Goal: Task Accomplishment & Management: Use online tool/utility

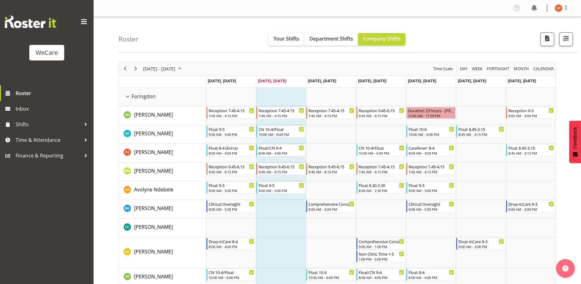
select select "location"
click at [565, 39] on span "button" at bounding box center [566, 38] width 8 height 8
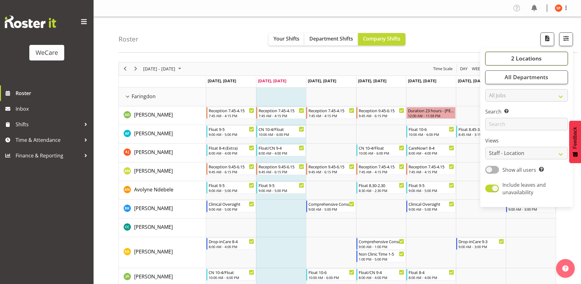
click at [529, 57] on span "2 Locations" at bounding box center [526, 58] width 31 height 7
drag, startPoint x: 492, startPoint y: 102, endPoint x: 500, endPoint y: 106, distance: 8.6
click at [493, 124] on span at bounding box center [492, 126] width 5 height 5
click at [493, 124] on input "Wigram" at bounding box center [492, 126] width 4 height 4
checkbox input "true"
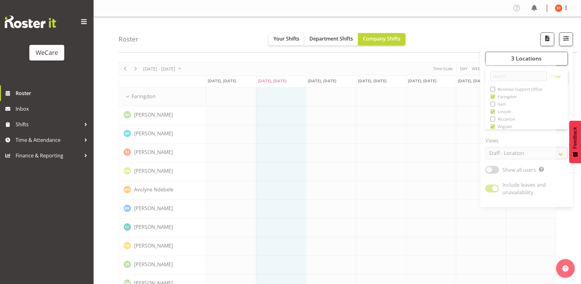
click at [484, 35] on div "Roster Your Shifts Department Shifts Company Shifts 3 Locations Clear Business …" at bounding box center [348, 35] width 459 height 36
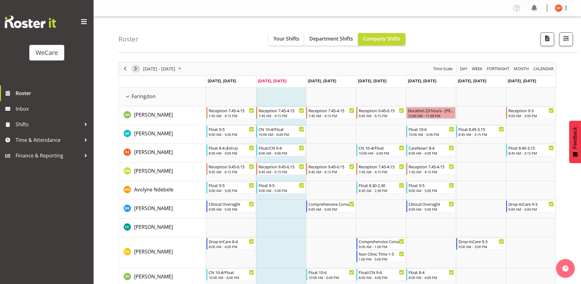
click at [134, 71] on span "Next" at bounding box center [135, 69] width 7 height 8
